Goal: Register for event/course

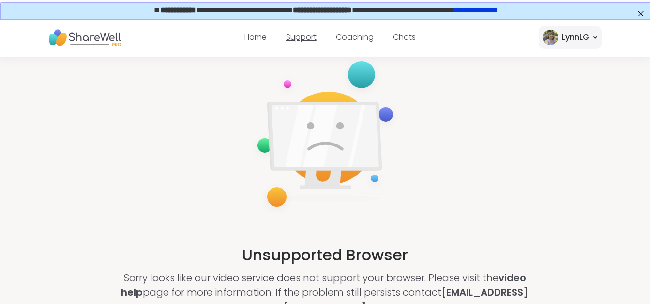
click at [301, 31] on link "Support" at bounding box center [301, 36] width 30 height 11
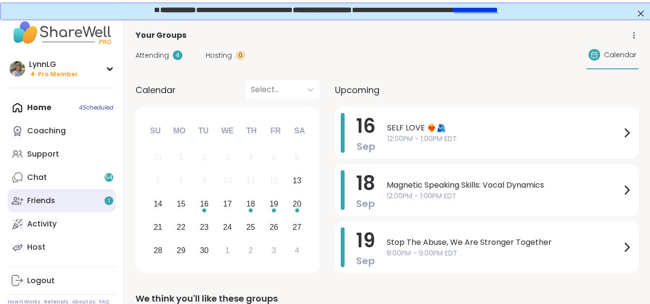
click at [44, 198] on div "Friends 1" at bounding box center [41, 200] width 28 height 11
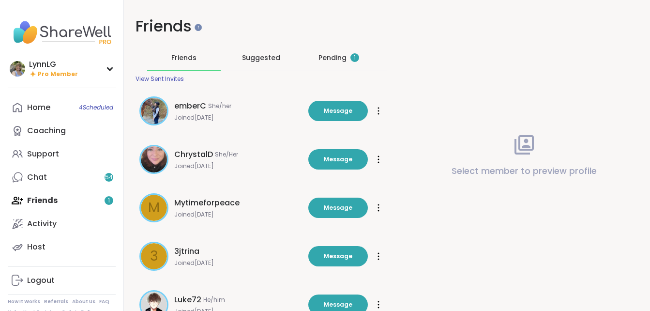
click at [329, 58] on div "Pending 1" at bounding box center [339, 58] width 41 height 10
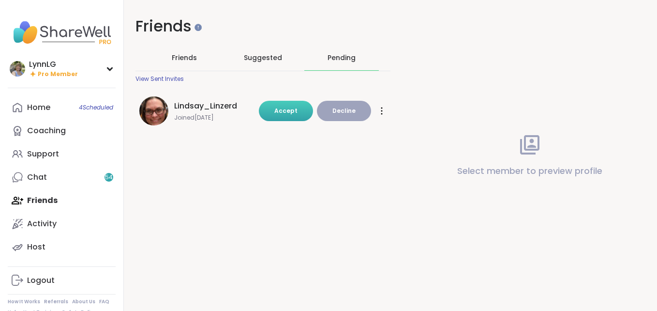
click at [290, 108] on span "Accept" at bounding box center [285, 111] width 23 height 8
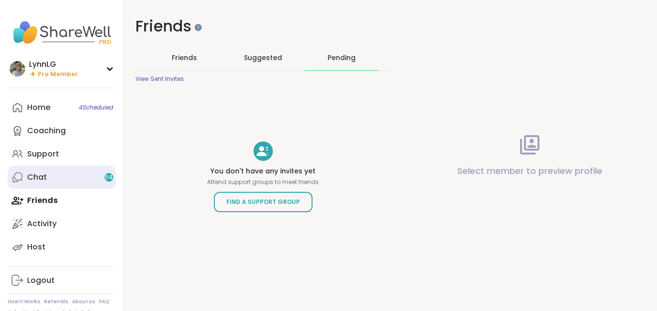
click at [38, 174] on div "Chat 54" at bounding box center [37, 177] width 20 height 11
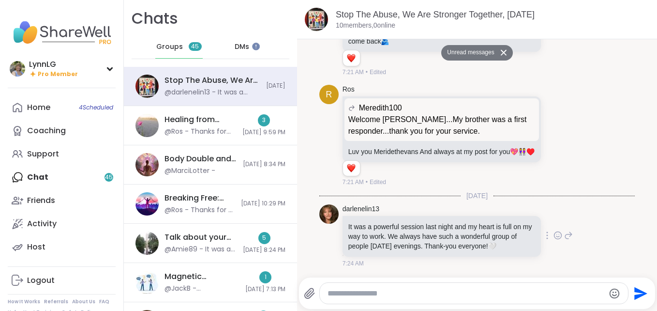
click at [554, 233] on icon at bounding box center [558, 235] width 9 height 10
click at [477, 221] on div "Select Reaction: Heart" at bounding box center [481, 219] width 9 height 9
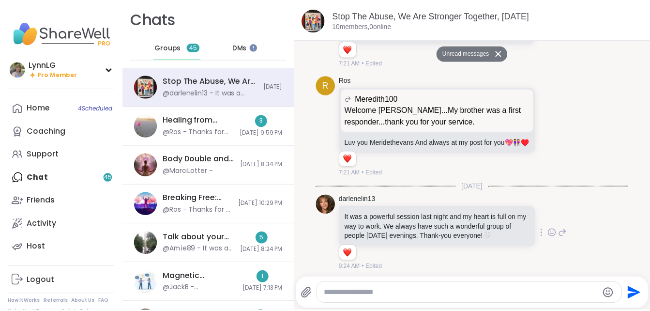
scroll to position [1919, 0]
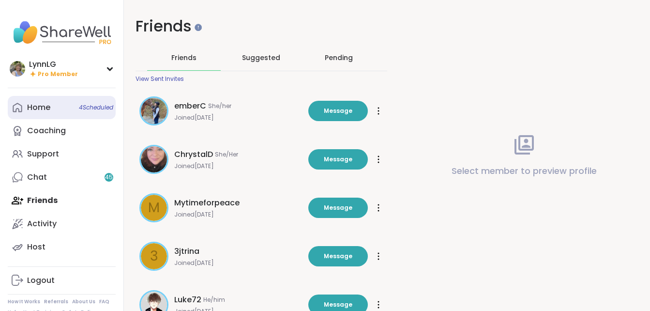
click at [32, 109] on div "Home 4 Scheduled" at bounding box center [38, 107] width 23 height 11
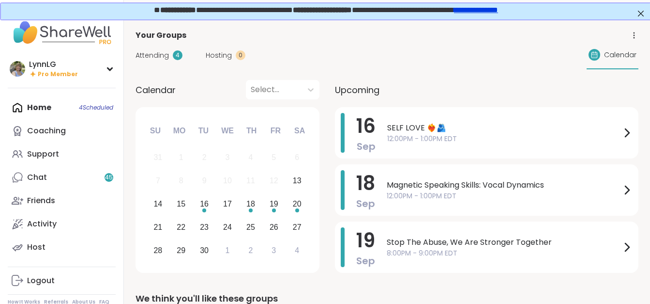
click at [497, 11] on link "**********" at bounding box center [475, 8] width 44 height 7
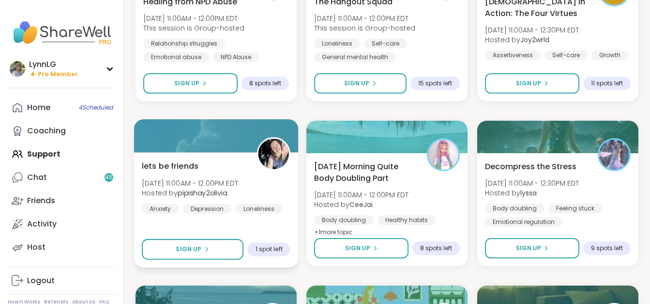
scroll to position [529, 0]
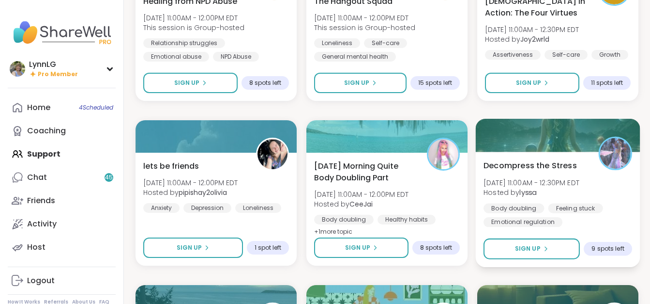
click at [613, 193] on div "Decompress the Stress Sat, Sep 13 | 11:00AM - 12:30PM EDT Hosted by lyssa Body …" at bounding box center [558, 192] width 149 height 67
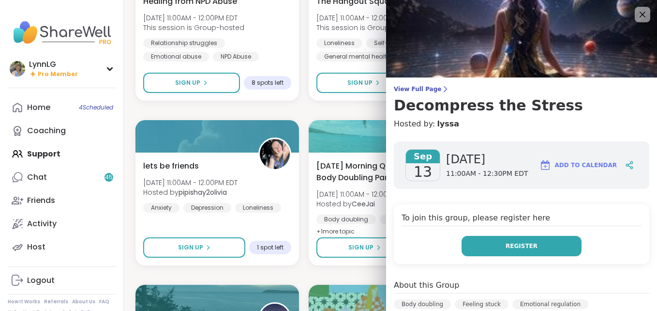
click at [535, 244] on button "Register" at bounding box center [522, 246] width 120 height 20
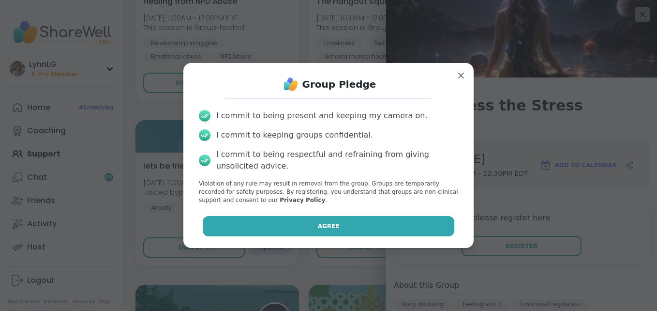
click at [279, 224] on button "Agree" at bounding box center [329, 226] width 252 height 20
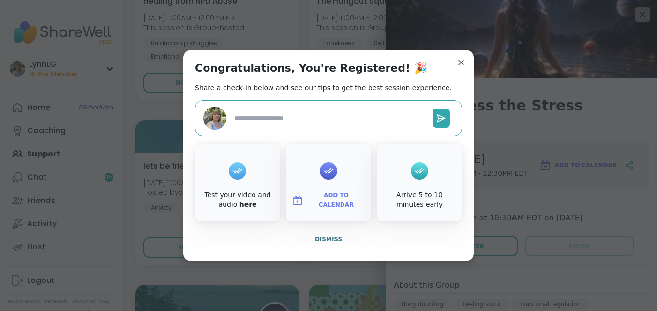
click at [445, 63] on div "Congratulations, You're Registered! 🎉 Share a check-in below and see our tips t…" at bounding box center [328, 155] width 290 height 211
click at [448, 62] on div "Congratulations, You're Registered! 🎉 Share a check-in below and see our tips t…" at bounding box center [328, 155] width 290 height 211
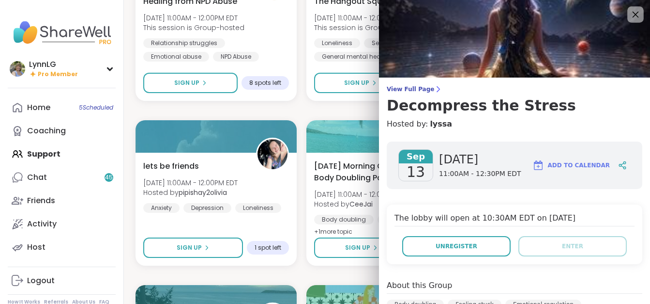
click at [629, 19] on icon at bounding box center [635, 14] width 12 height 12
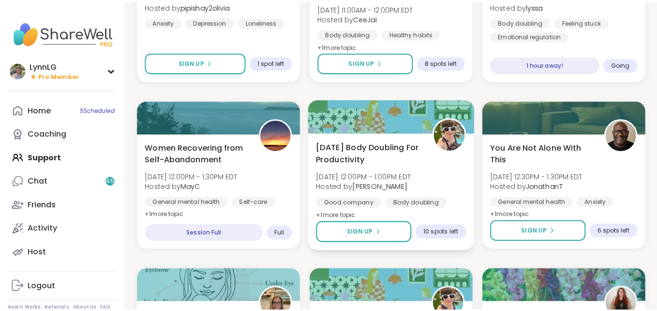
scroll to position [716, 0]
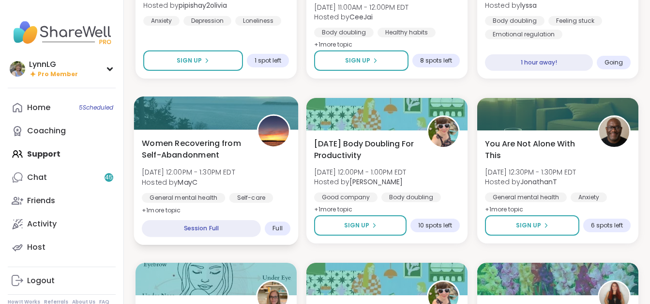
click at [271, 171] on div "Women Recovering from Self-Abandonment Sat, Sep 13 | 12:00PM - 1:30PM EDT Hoste…" at bounding box center [216, 176] width 149 height 79
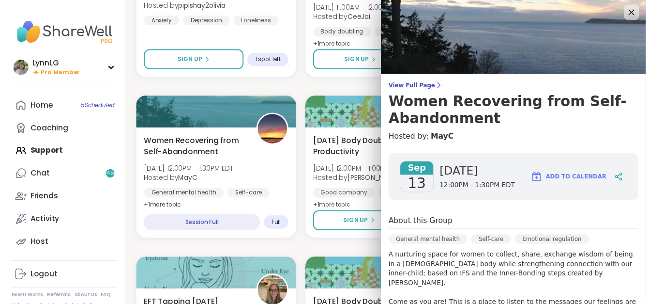
scroll to position [0, 0]
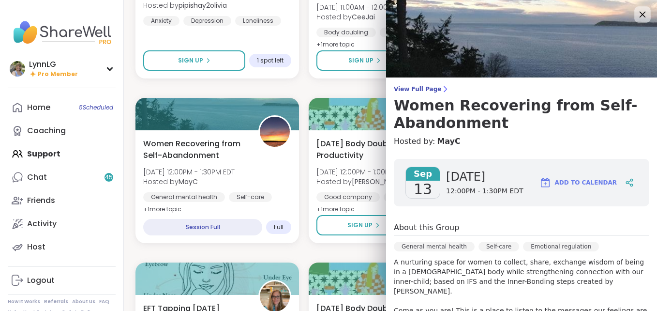
click at [637, 18] on icon at bounding box center [643, 14] width 12 height 12
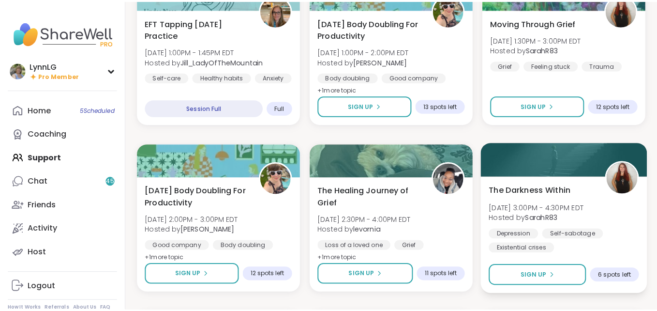
scroll to position [1002, 0]
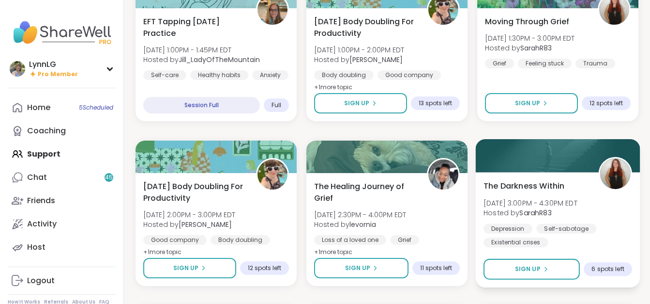
click at [613, 225] on div "Depression Self-sabotage Existential crises" at bounding box center [558, 235] width 149 height 24
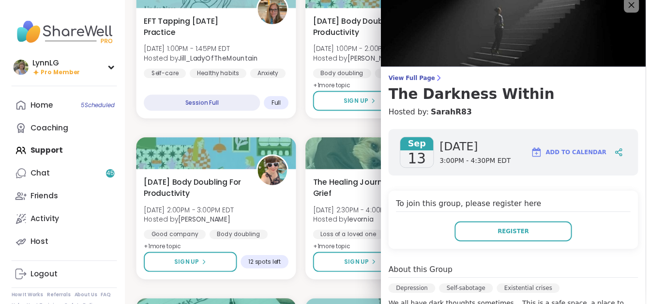
scroll to position [0, 0]
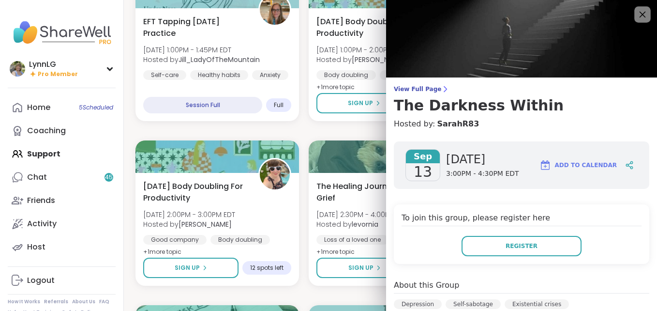
click at [640, 13] on icon at bounding box center [643, 15] width 6 height 6
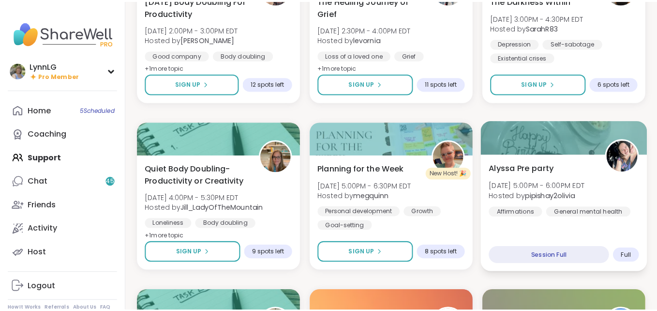
scroll to position [1188, 0]
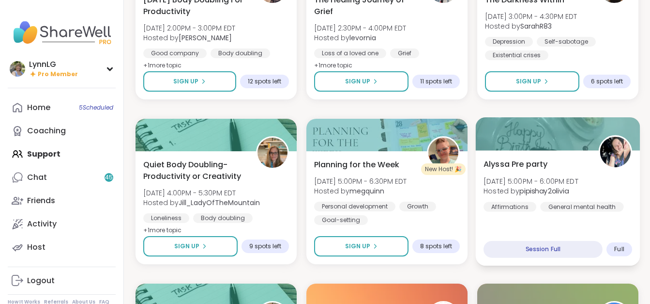
click at [579, 190] on span "Hosted by pipishay2olivia" at bounding box center [531, 191] width 95 height 10
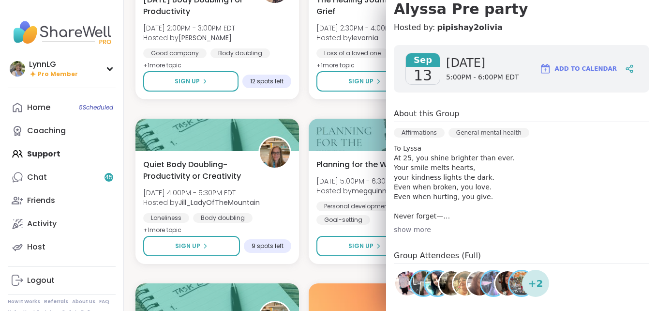
scroll to position [97, 0]
click at [396, 230] on div "show more" at bounding box center [522, 229] width 256 height 10
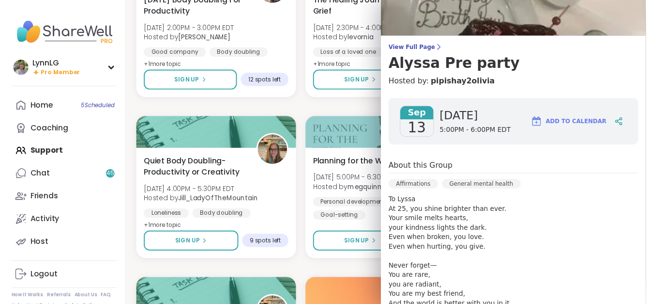
scroll to position [0, 0]
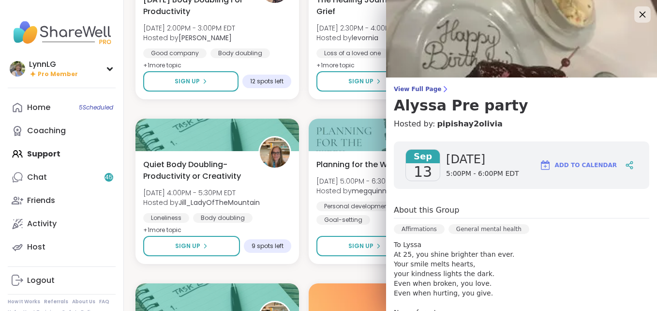
click at [637, 14] on icon at bounding box center [643, 14] width 12 height 12
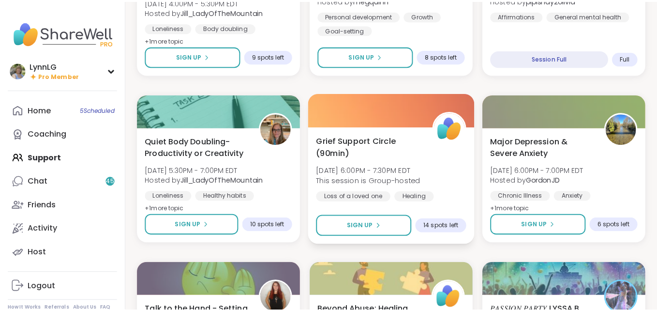
scroll to position [1380, 0]
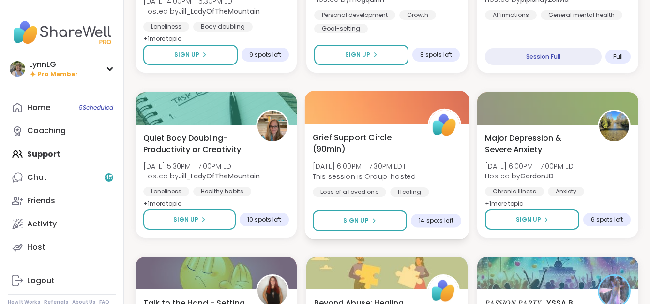
click at [440, 157] on div "Grief Support Circle (90min) Sat, Sep 13 | 6:00PM - 7:30PM EDT This session is …" at bounding box center [387, 170] width 149 height 79
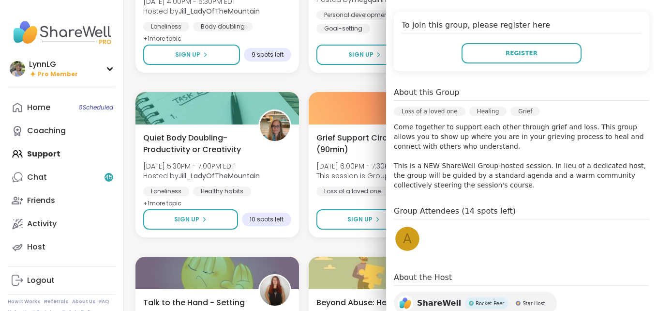
scroll to position [193, 0]
click at [403, 240] on span "a" at bounding box center [407, 238] width 9 height 19
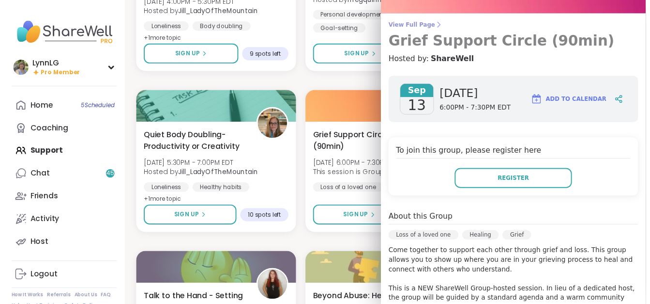
scroll to position [57, 0]
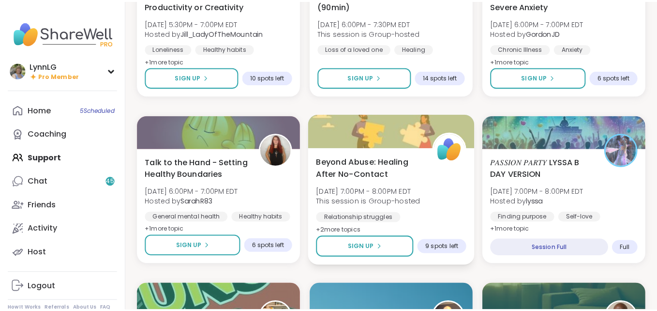
scroll to position [1524, 0]
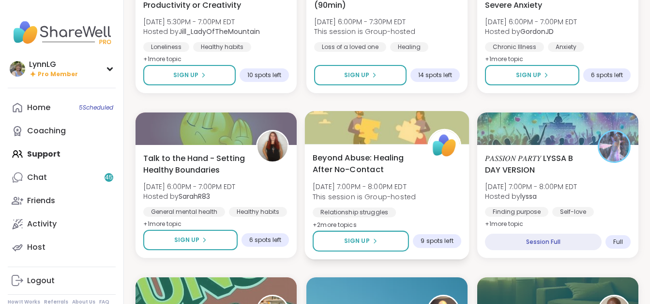
click at [445, 197] on div "Beyond Abuse: Healing After No-Contact Sat, Sep 13 | 7:00PM - 8:00PM EDT This s…" at bounding box center [387, 191] width 149 height 79
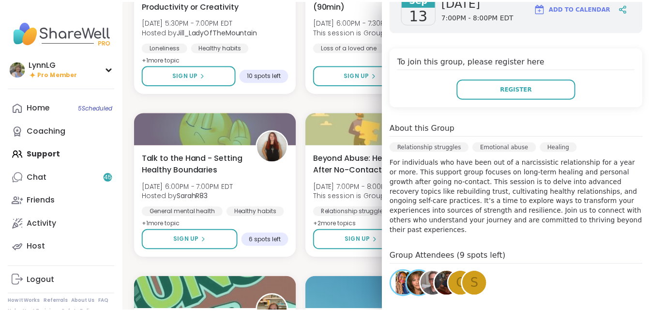
scroll to position [175, 0]
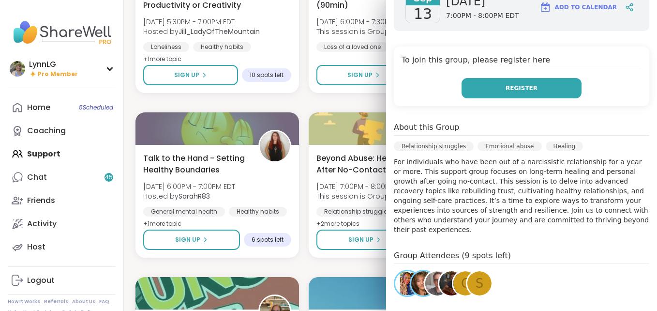
click at [506, 89] on span "Register" at bounding box center [522, 88] width 32 height 9
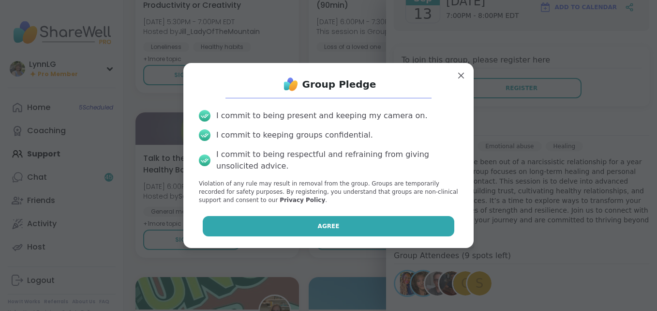
click at [330, 226] on span "Agree" at bounding box center [329, 226] width 22 height 9
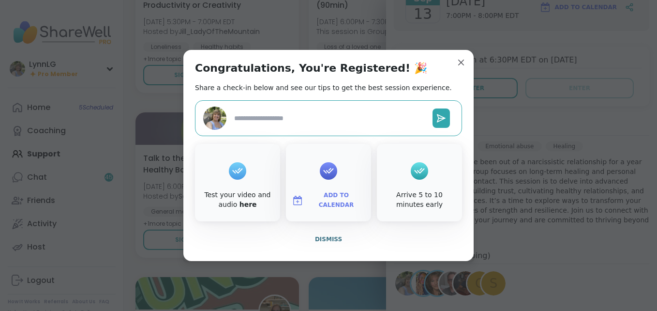
type textarea "*"
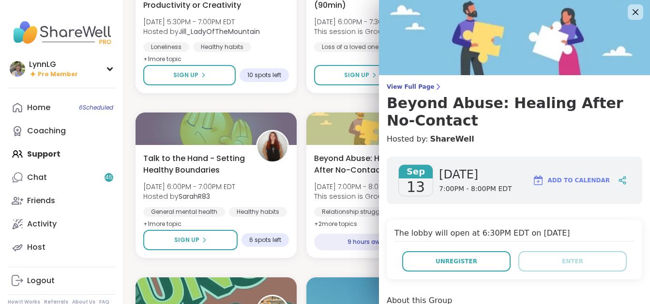
scroll to position [0, 0]
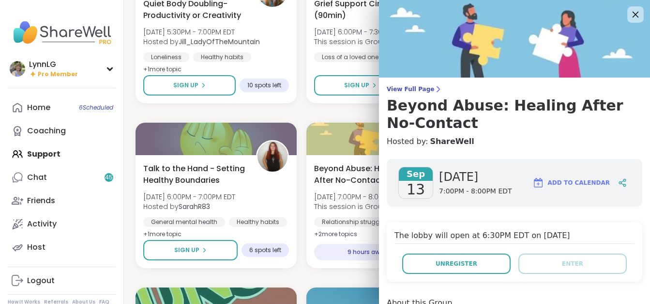
click at [629, 16] on icon at bounding box center [635, 14] width 12 height 12
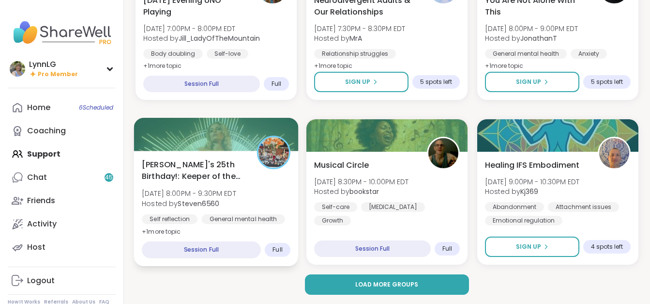
scroll to position [1847, 0]
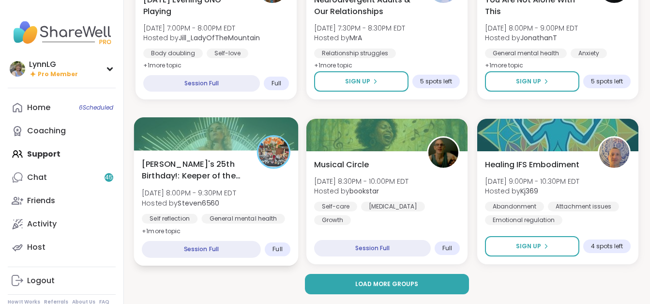
click at [268, 186] on div "Alyssa's 25th Birthday!: Keeper of the Realms Sat, Sep 13 | 8:00PM - 9:30PM EDT…" at bounding box center [216, 197] width 149 height 79
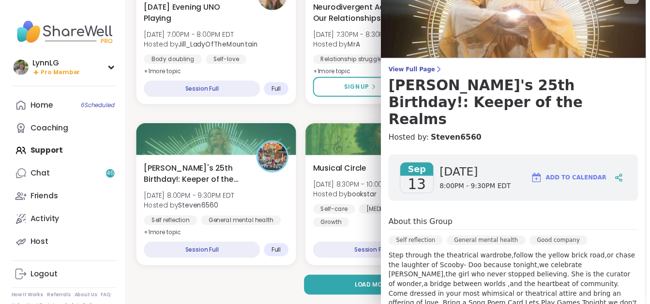
scroll to position [0, 0]
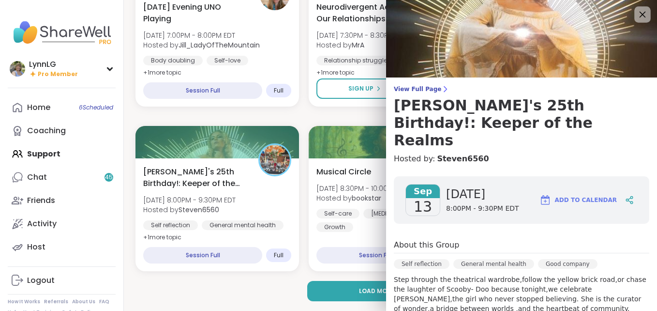
click at [637, 11] on icon at bounding box center [643, 14] width 12 height 12
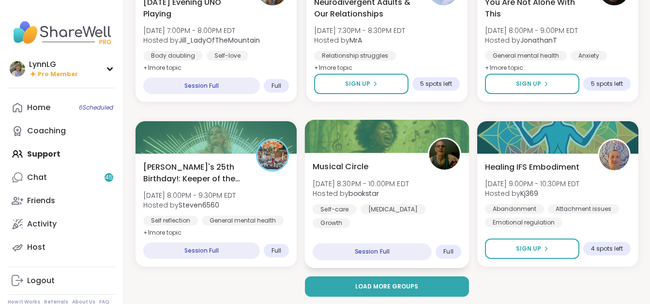
scroll to position [1847, 0]
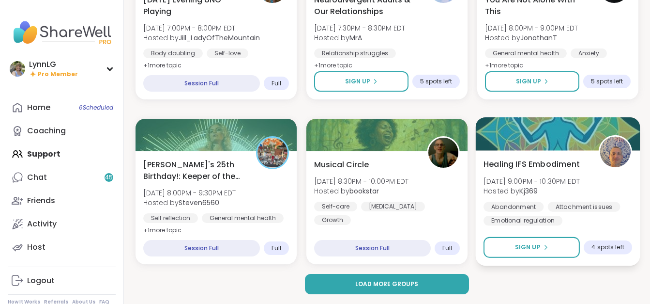
click at [612, 189] on div "Healing IFS Embodiment Sat, Sep 13 | 9:00PM - 10:30PM EDT Hosted by Kj369 Aband…" at bounding box center [558, 191] width 149 height 67
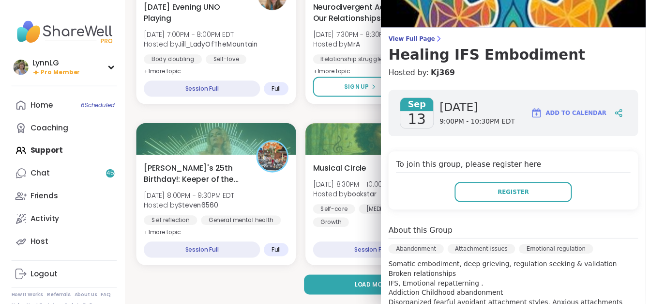
scroll to position [0, 0]
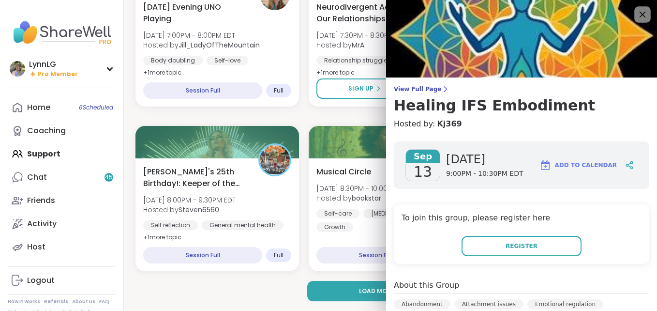
click at [637, 13] on icon at bounding box center [643, 14] width 12 height 12
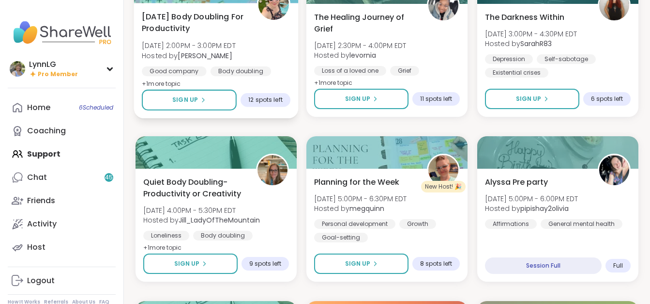
scroll to position [1170, 0]
